Goal: Task Accomplishment & Management: Complete application form

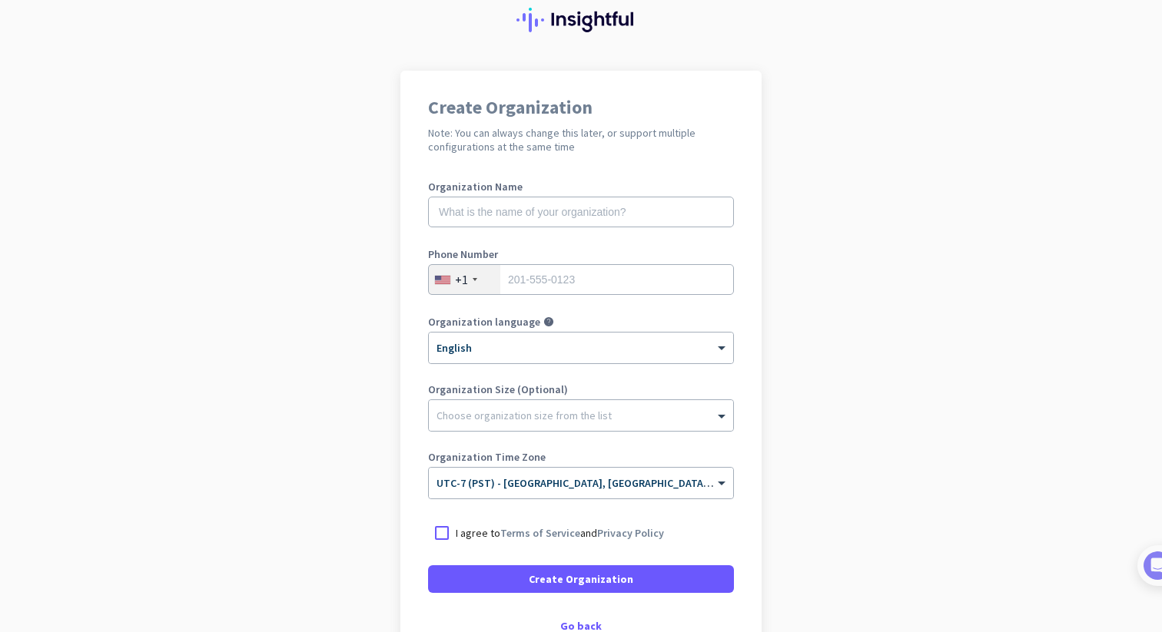
scroll to position [62, 0]
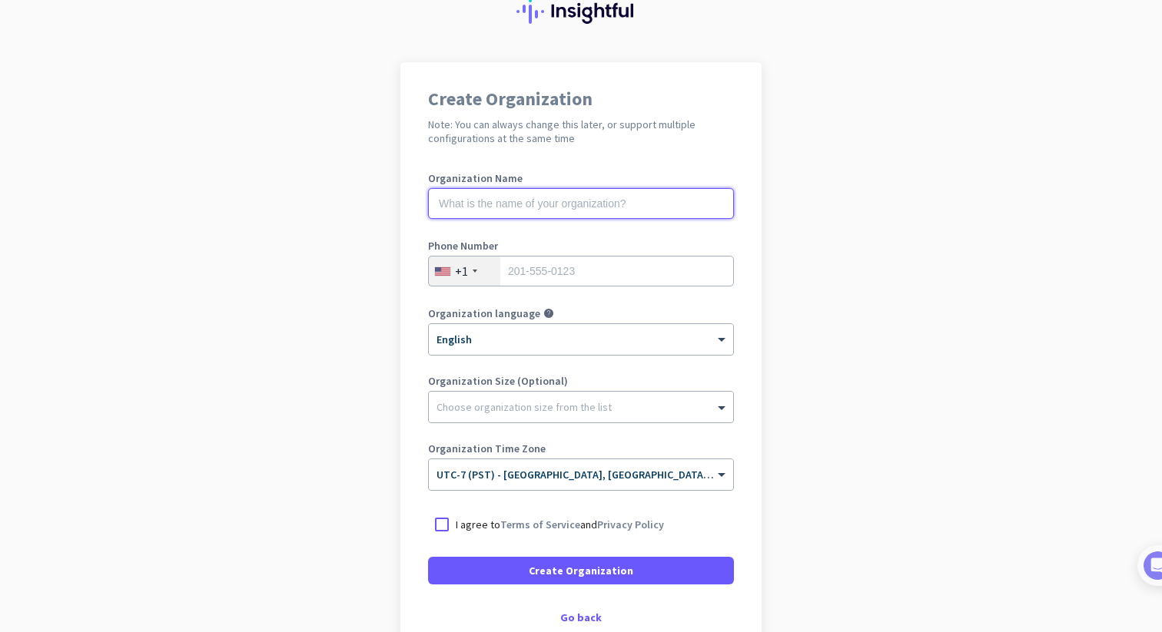
click at [665, 201] on input "text" at bounding box center [581, 203] width 306 height 31
type input "Handshake"
click at [641, 270] on input "tel" at bounding box center [581, 271] width 306 height 31
type input "7"
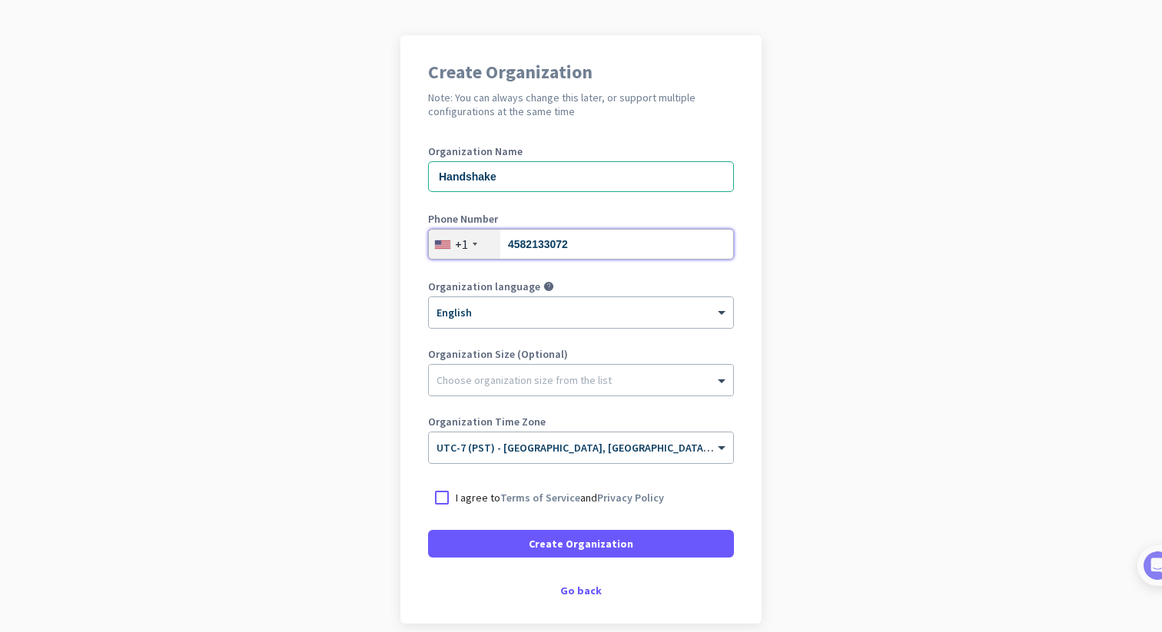
scroll to position [94, 0]
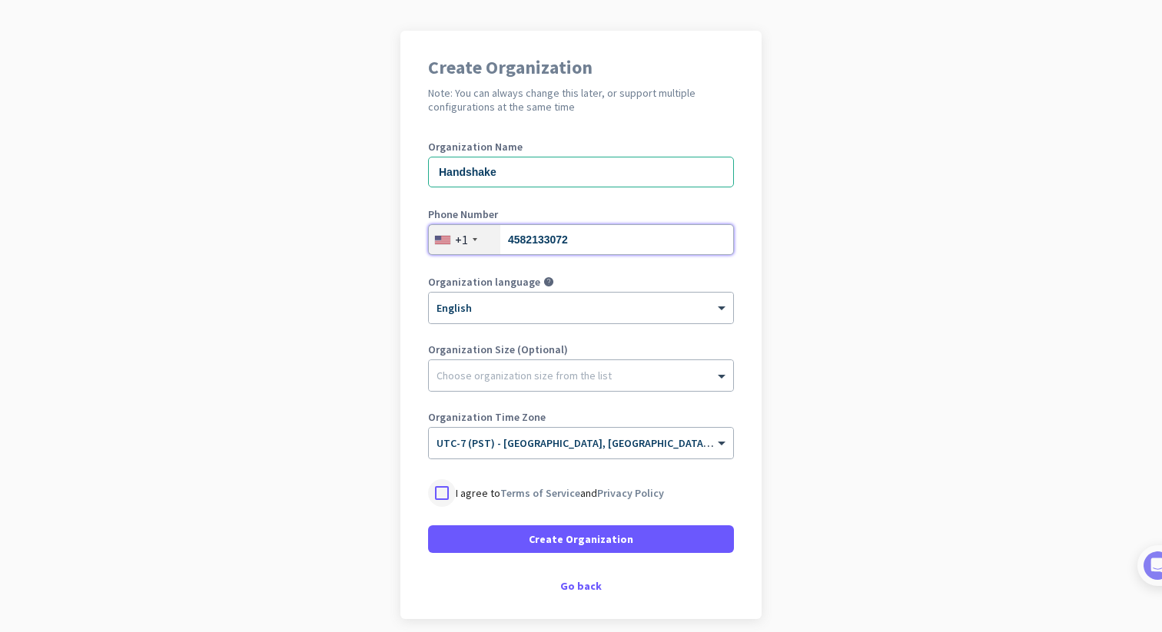
type input "4582133072"
click at [443, 496] on div at bounding box center [442, 493] width 28 height 28
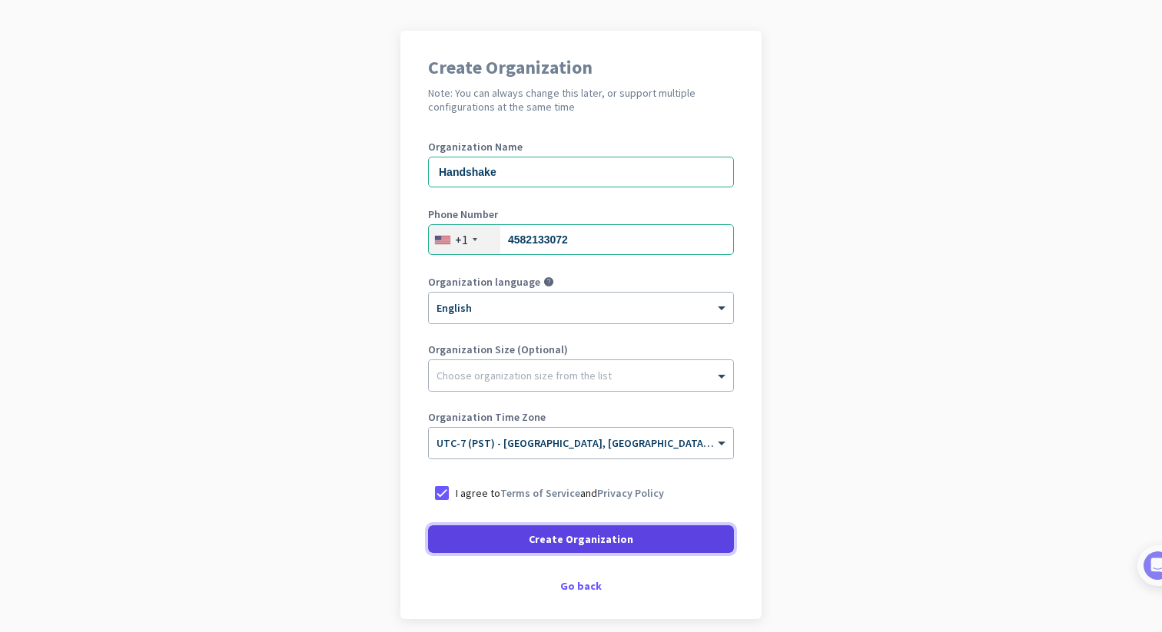
click at [510, 540] on span at bounding box center [581, 539] width 306 height 37
